Goal: Task Accomplishment & Management: Manage account settings

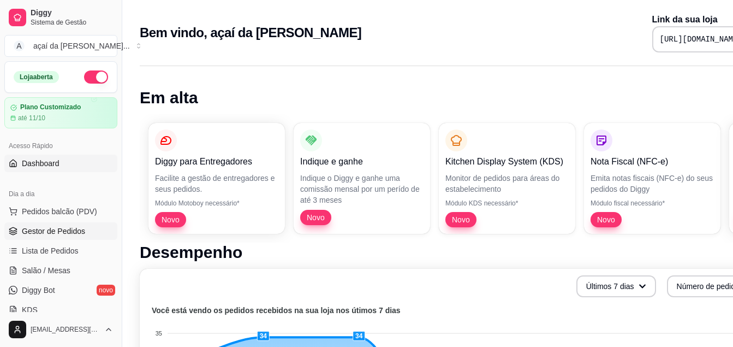
click at [49, 226] on span "Gestor de Pedidos" at bounding box center [53, 231] width 63 height 11
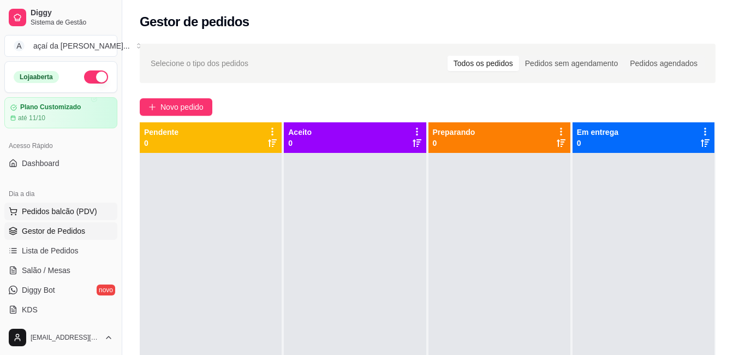
click at [73, 219] on button "Pedidos balcão (PDV)" at bounding box center [60, 211] width 113 height 17
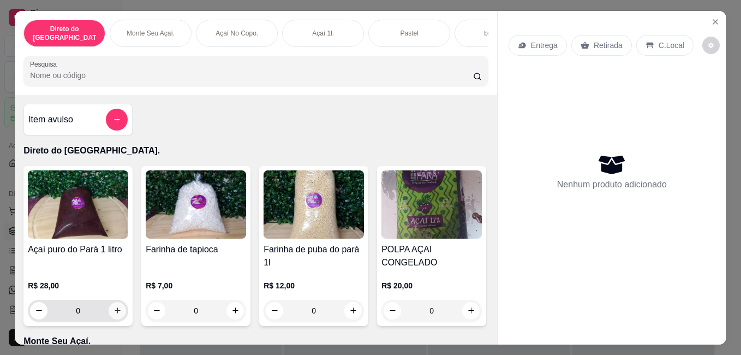
click at [114, 309] on icon "increase-product-quantity" at bounding box center [118, 310] width 8 height 8
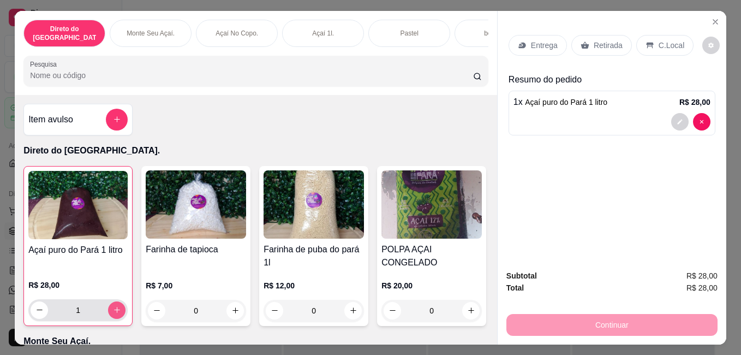
click at [114, 306] on icon "increase-product-quantity" at bounding box center [117, 310] width 8 height 8
type input "2"
click at [594, 45] on p "Retirada" at bounding box center [608, 45] width 29 height 11
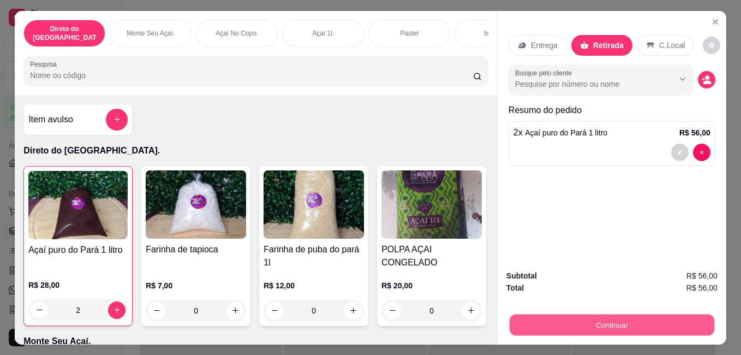
click at [578, 322] on button "Continuar" at bounding box center [612, 324] width 205 height 21
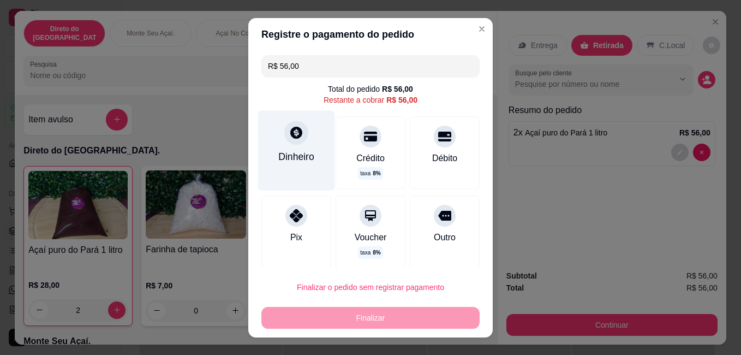
click at [265, 138] on div "Dinheiro" at bounding box center [296, 150] width 77 height 80
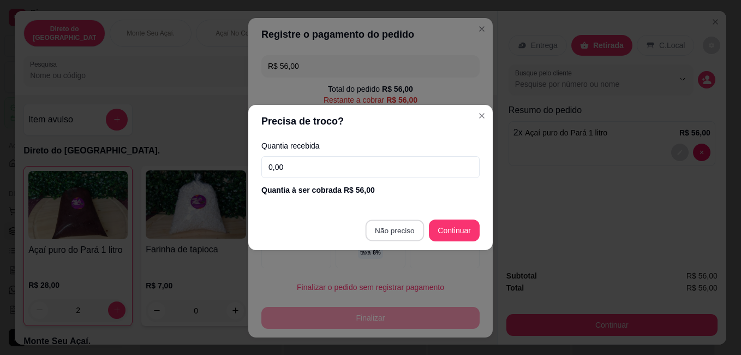
type input "R$ 0,00"
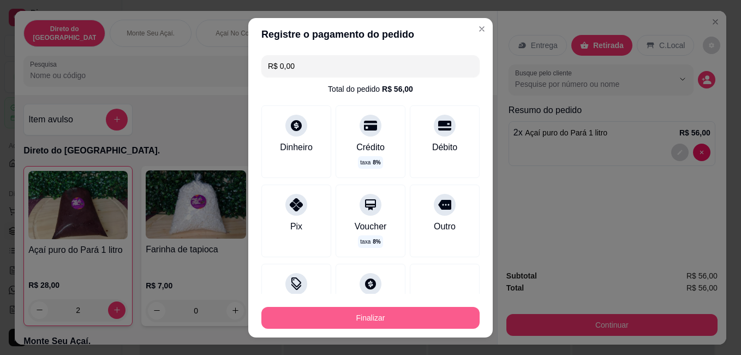
click at [414, 315] on button "Finalizar" at bounding box center [371, 318] width 218 height 22
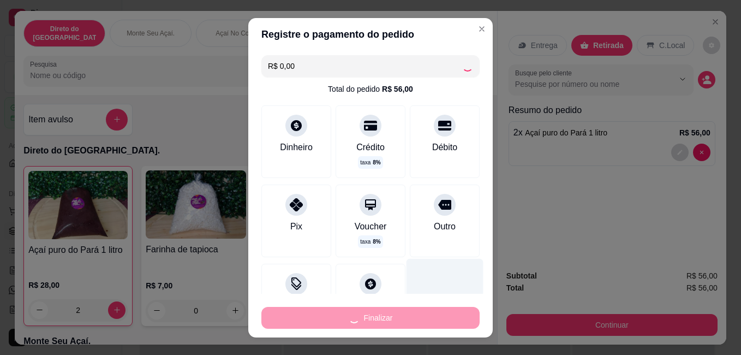
type input "0"
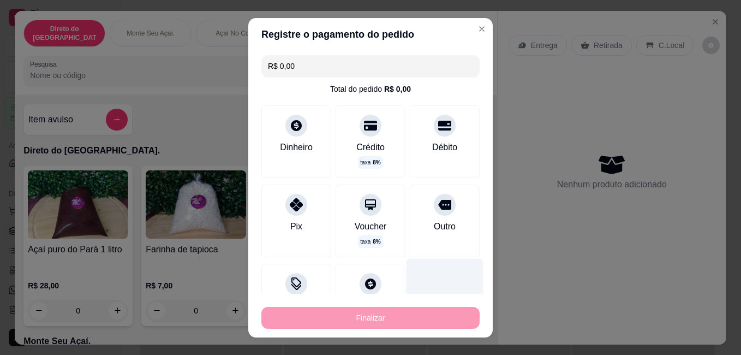
type input "-R$ 56,00"
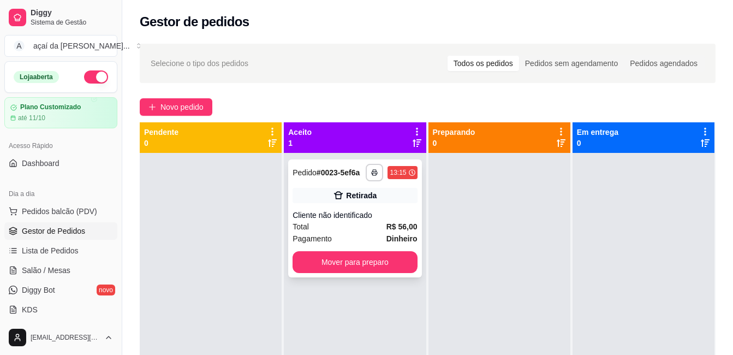
click at [376, 234] on div "Pagamento Dinheiro" at bounding box center [355, 239] width 124 height 12
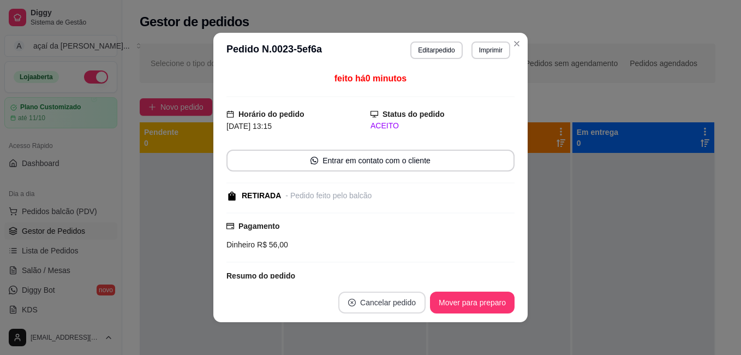
click at [372, 301] on button "Cancelar pedido" at bounding box center [382, 303] width 87 height 22
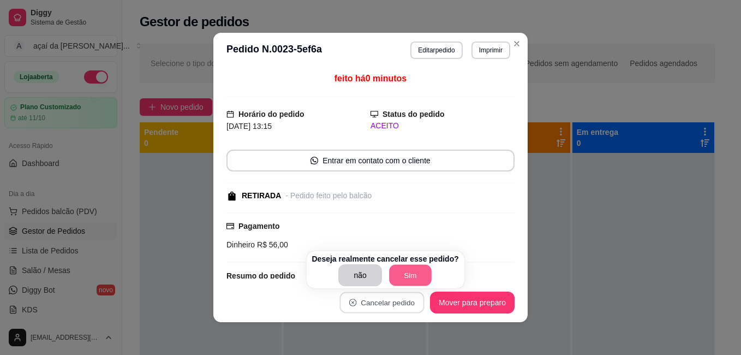
click at [406, 276] on button "Sim" at bounding box center [410, 275] width 43 height 21
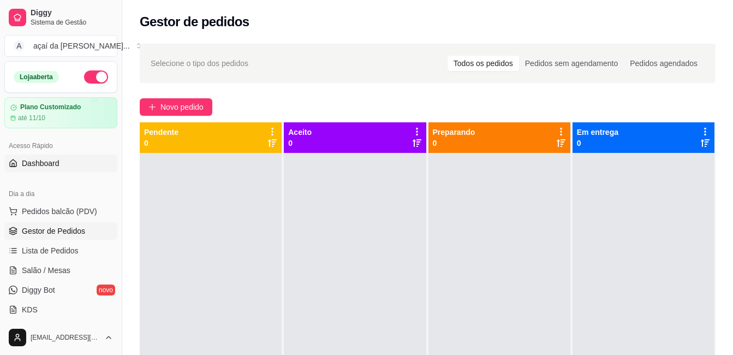
click at [38, 156] on link "Dashboard" at bounding box center [60, 163] width 113 height 17
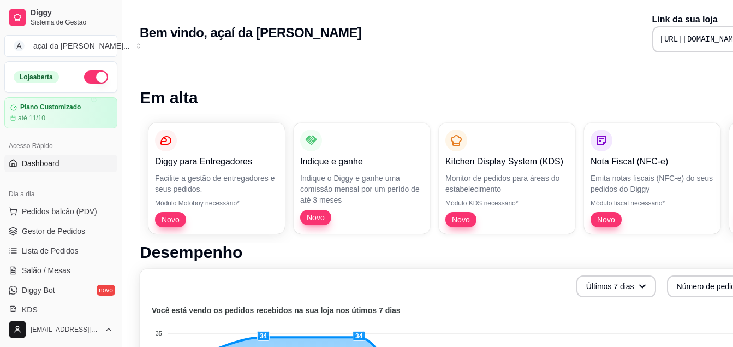
click at [92, 76] on button "button" at bounding box center [96, 76] width 24 height 13
click at [74, 235] on span "Gestor de Pedidos" at bounding box center [53, 231] width 63 height 11
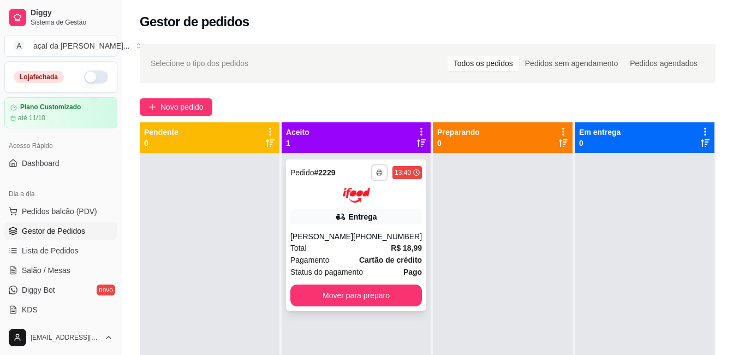
click at [371, 171] on button "button" at bounding box center [379, 172] width 17 height 17
click at [355, 210] on button "IMPRESSORA" at bounding box center [344, 210] width 79 height 17
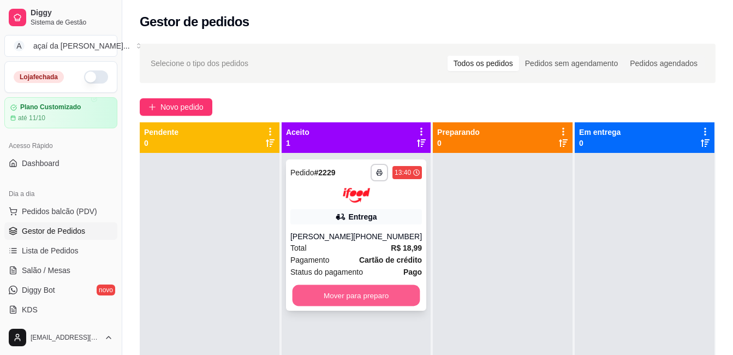
click at [379, 299] on button "Mover para preparo" at bounding box center [357, 294] width 128 height 21
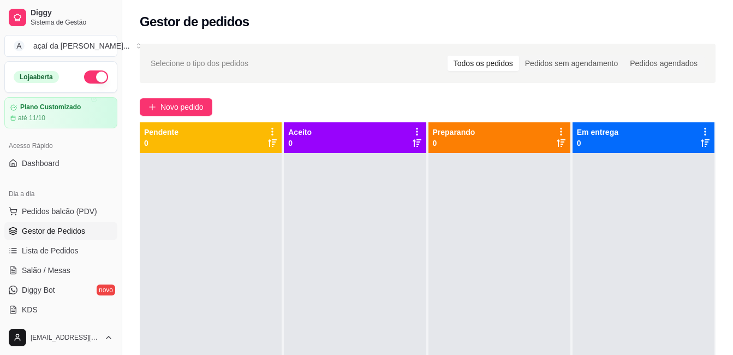
click at [195, 129] on div "Pendente 0" at bounding box center [210, 138] width 133 height 22
click at [398, 259] on div at bounding box center [355, 330] width 142 height 355
click at [32, 208] on span "Pedidos balcão (PDV)" at bounding box center [59, 211] width 75 height 11
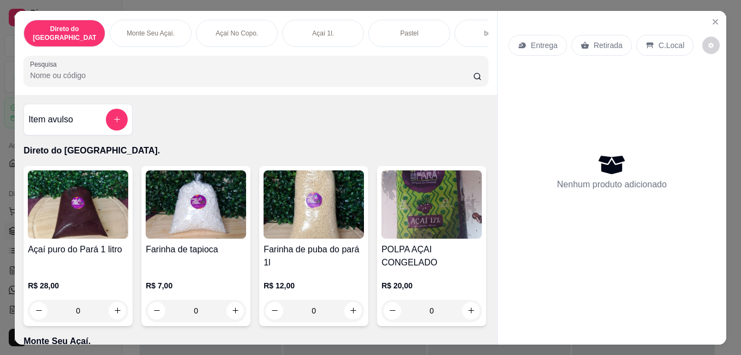
scroll to position [18, 0]
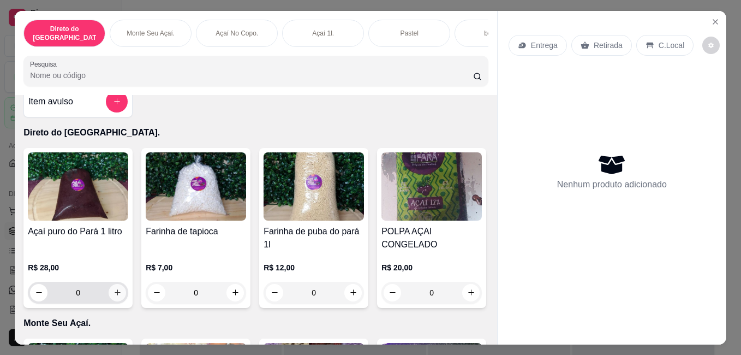
click at [114, 288] on icon "increase-product-quantity" at bounding box center [118, 292] width 8 height 8
type input "1"
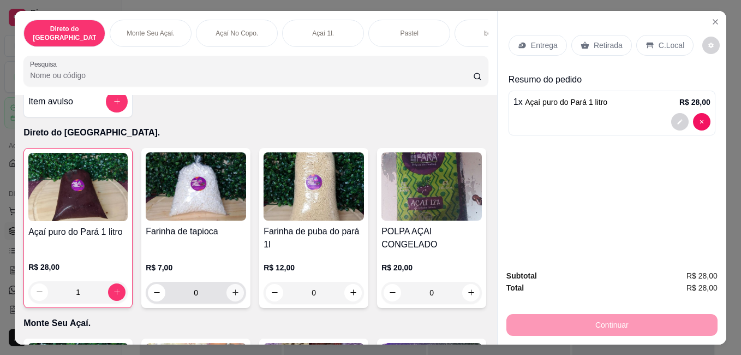
click at [227, 285] on button "increase-product-quantity" at bounding box center [235, 292] width 17 height 17
type input "1"
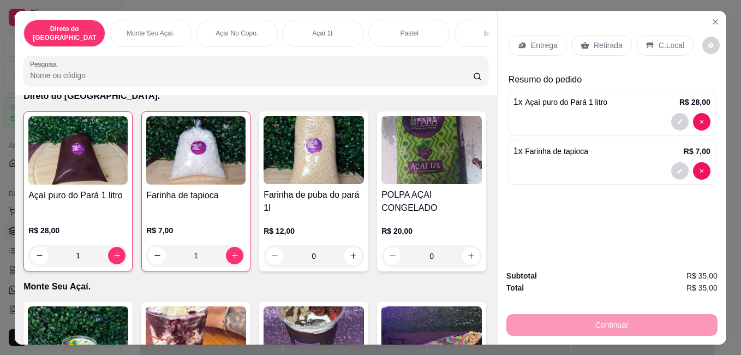
scroll to position [146, 0]
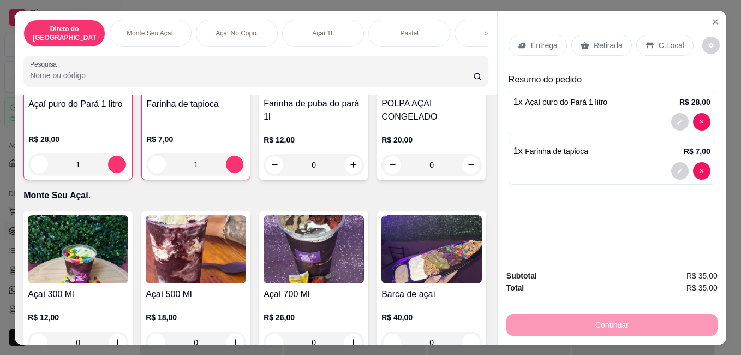
click at [596, 41] on p "Retirada" at bounding box center [608, 45] width 29 height 11
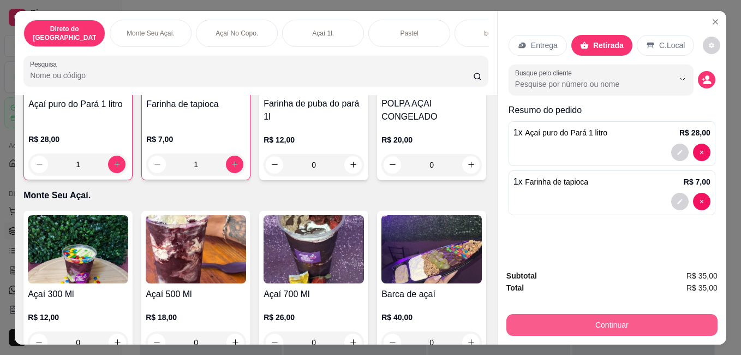
click at [609, 322] on button "Continuar" at bounding box center [612, 325] width 211 height 22
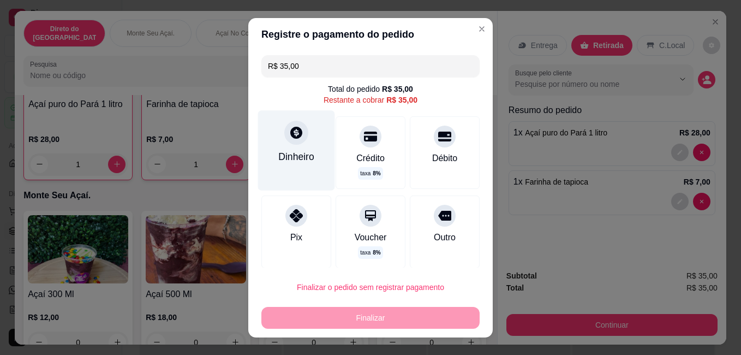
click at [300, 143] on div "Dinheiro" at bounding box center [296, 150] width 77 height 80
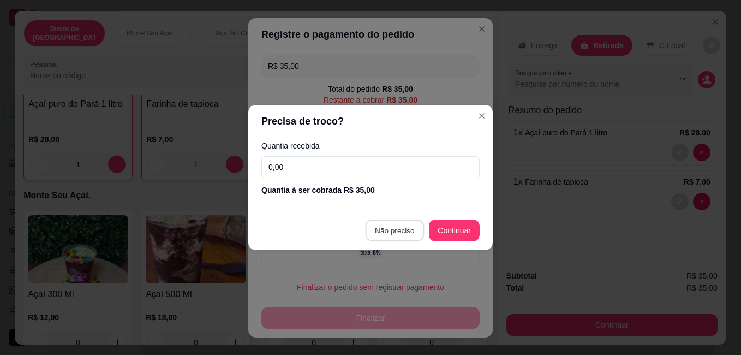
type input "R$ 0,00"
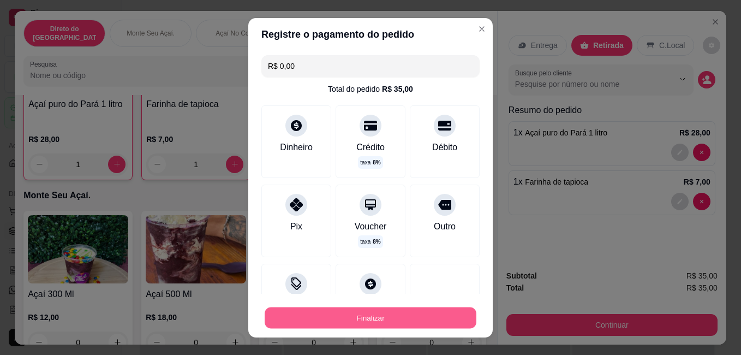
click at [361, 317] on button "Finalizar" at bounding box center [371, 317] width 212 height 21
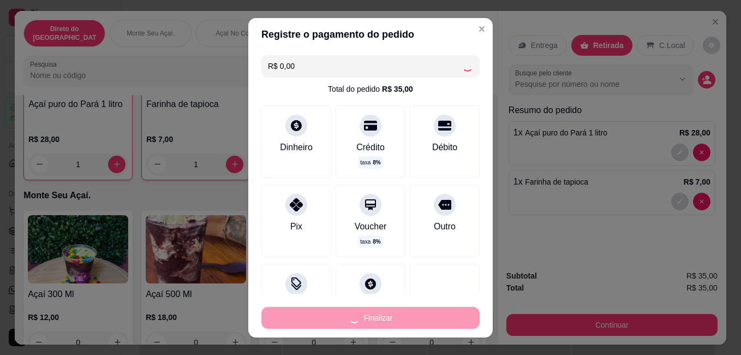
type input "0"
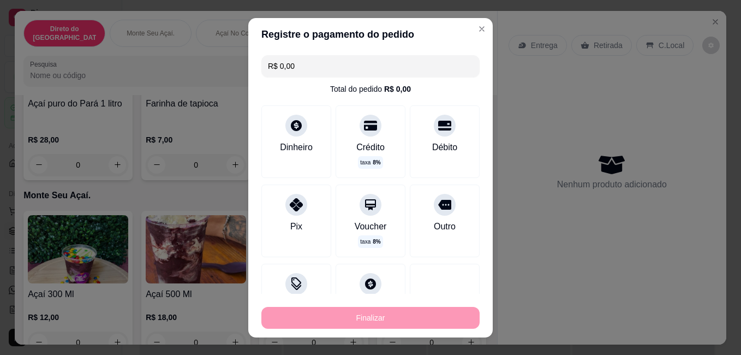
type input "-R$ 35,00"
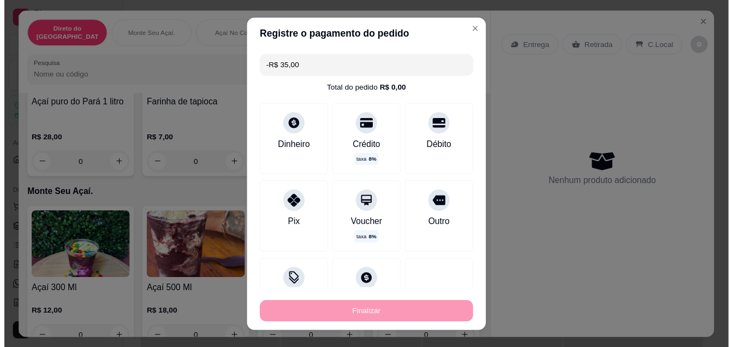
scroll to position [145, 0]
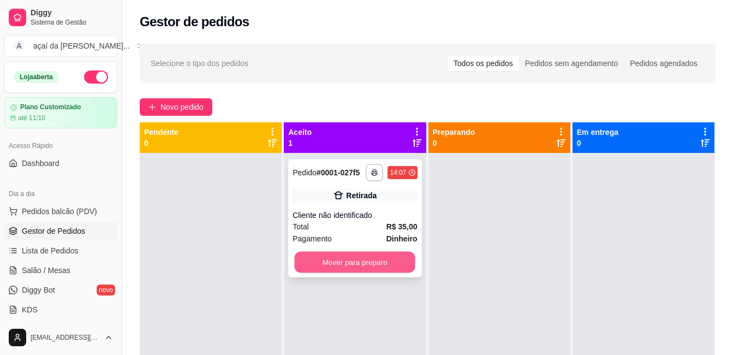
click at [373, 265] on button "Mover para preparo" at bounding box center [355, 262] width 121 height 21
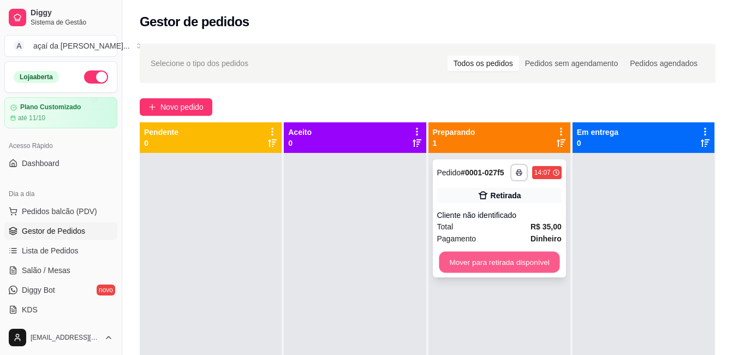
click at [515, 261] on button "Mover para retirada disponível" at bounding box center [499, 262] width 121 height 21
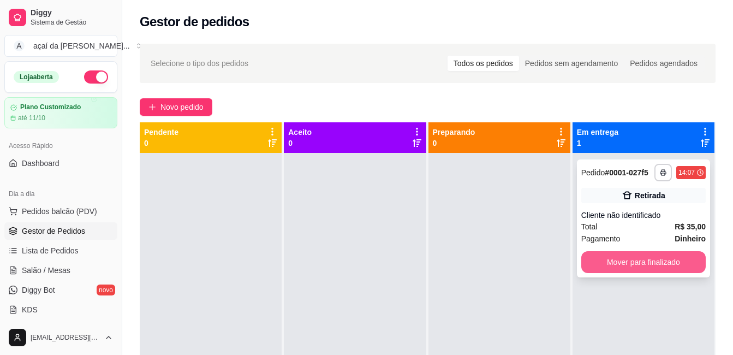
click at [668, 263] on button "Mover para finalizado" at bounding box center [644, 262] width 124 height 22
